Goal: Task Accomplishment & Management: Manage account settings

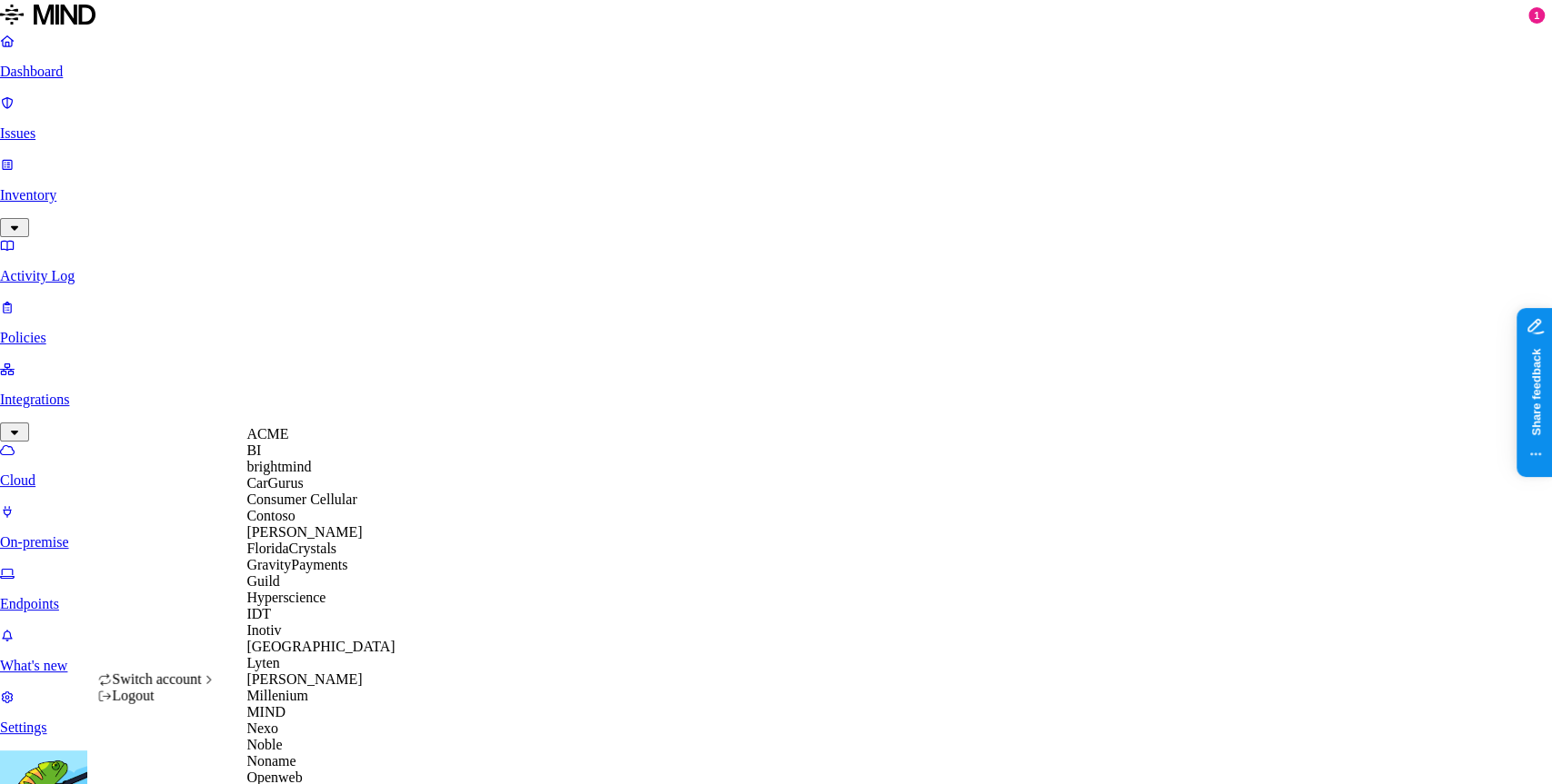
scroll to position [352, 0]
click at [301, 704] on div "MIND" at bounding box center [334, 712] width 176 height 16
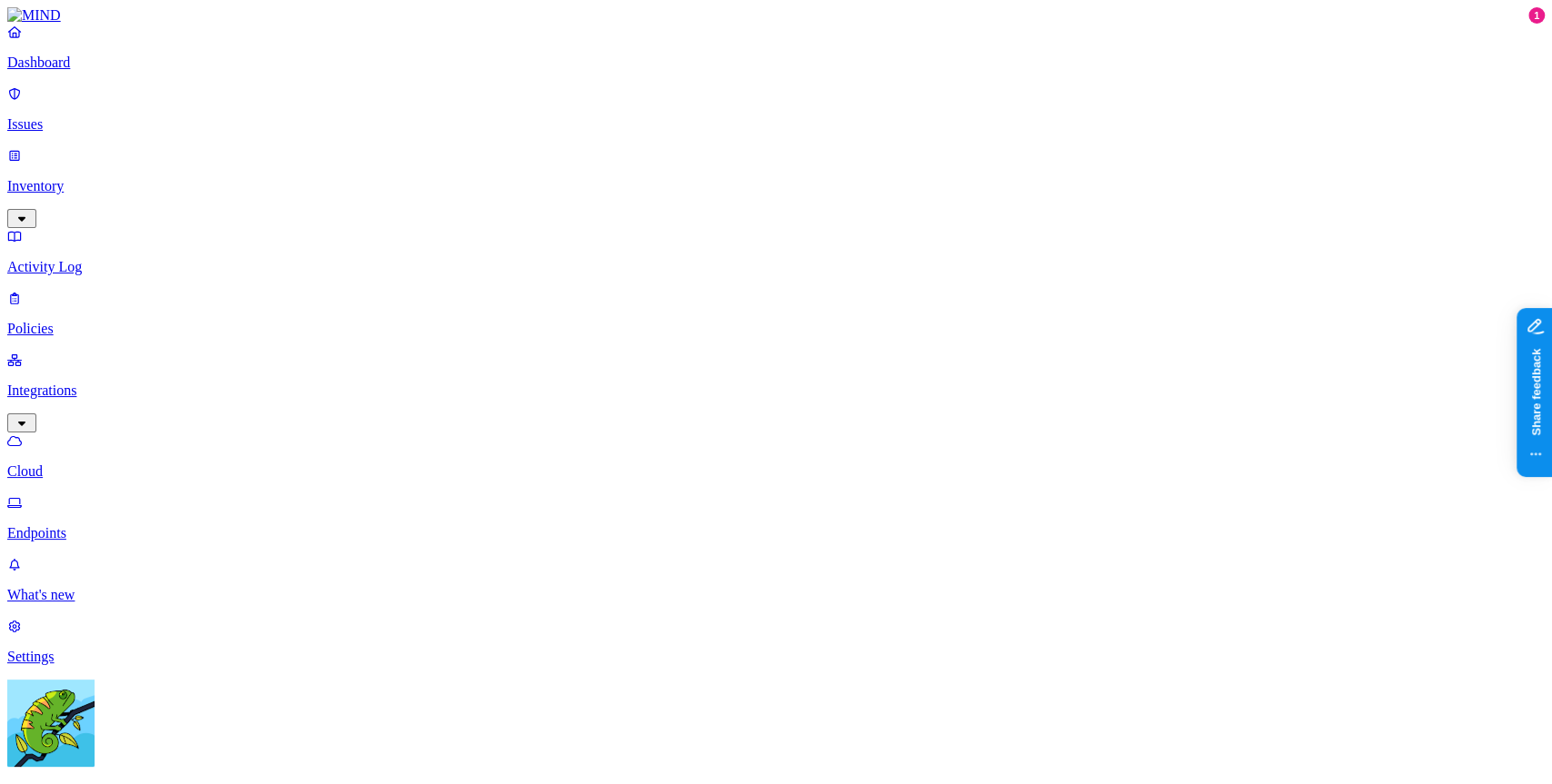
click at [93, 226] on div "Dashboard Issues Inventory Activity Log Policies Integrations Cloud Endpoints" at bounding box center [776, 283] width 1537 height 518
click at [94, 290] on link "Policies" at bounding box center [776, 313] width 1537 height 48
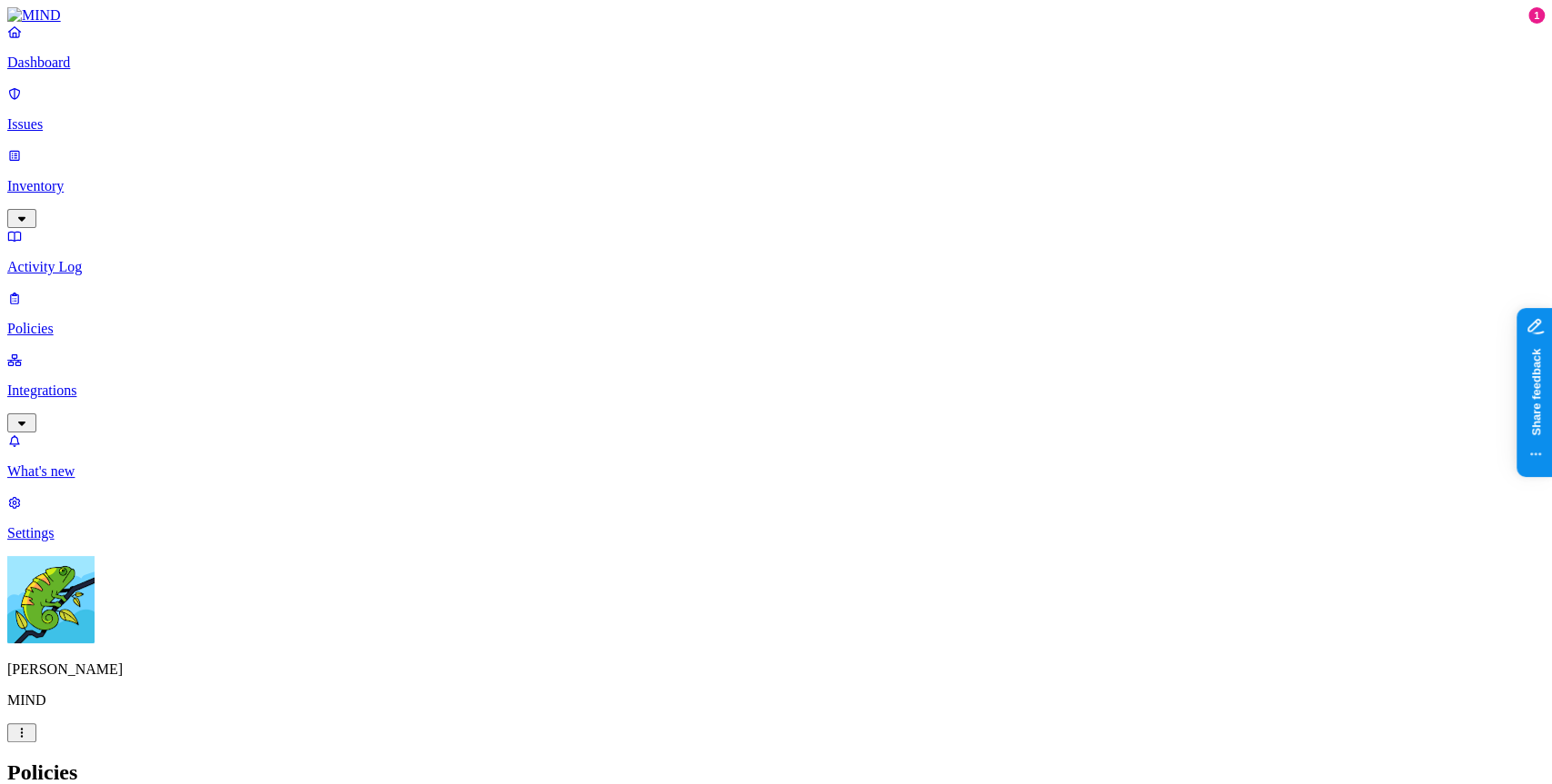
type input "Lineage test - Block [DOMAIN_NAME]"
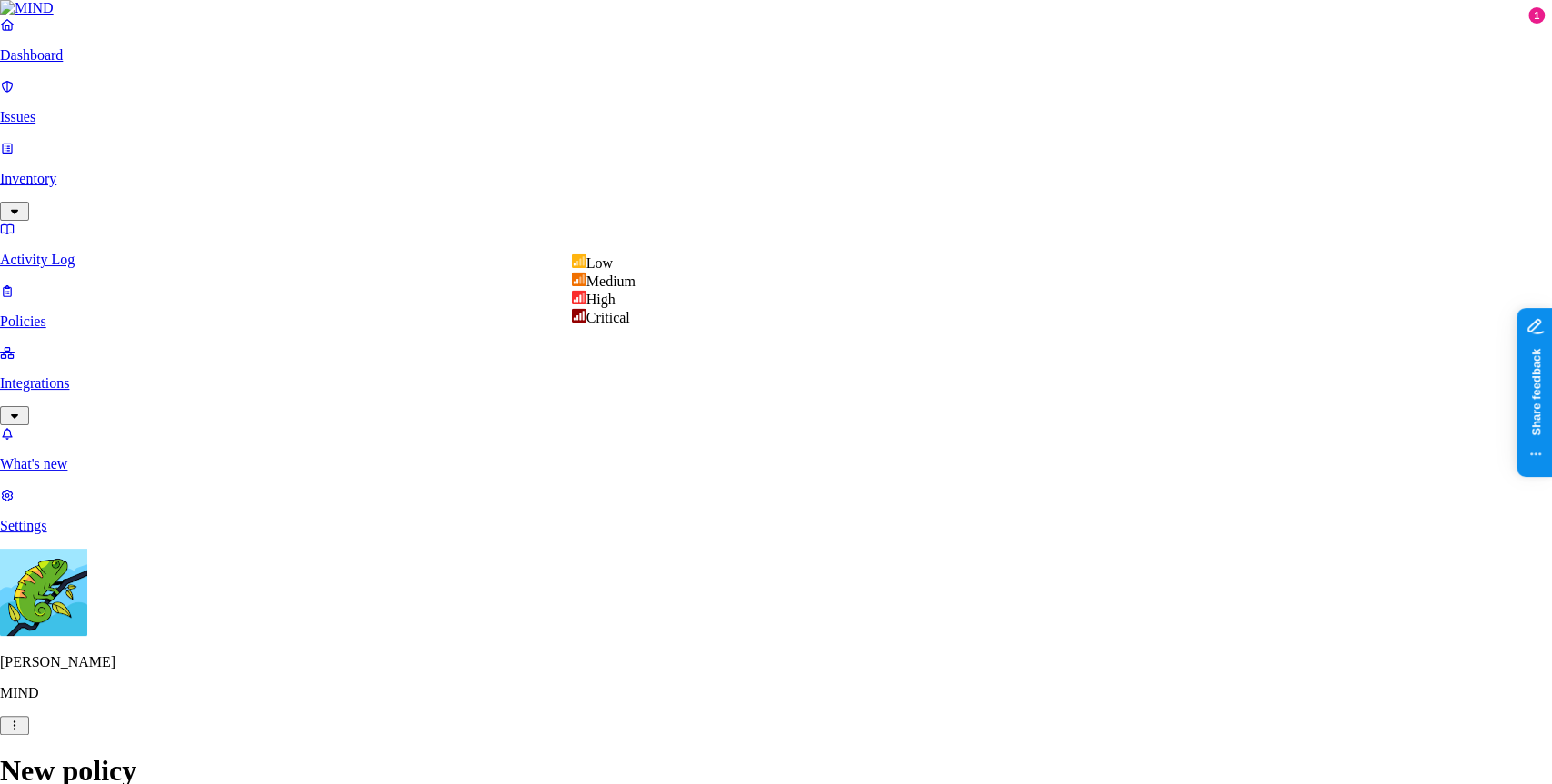
select select "4"
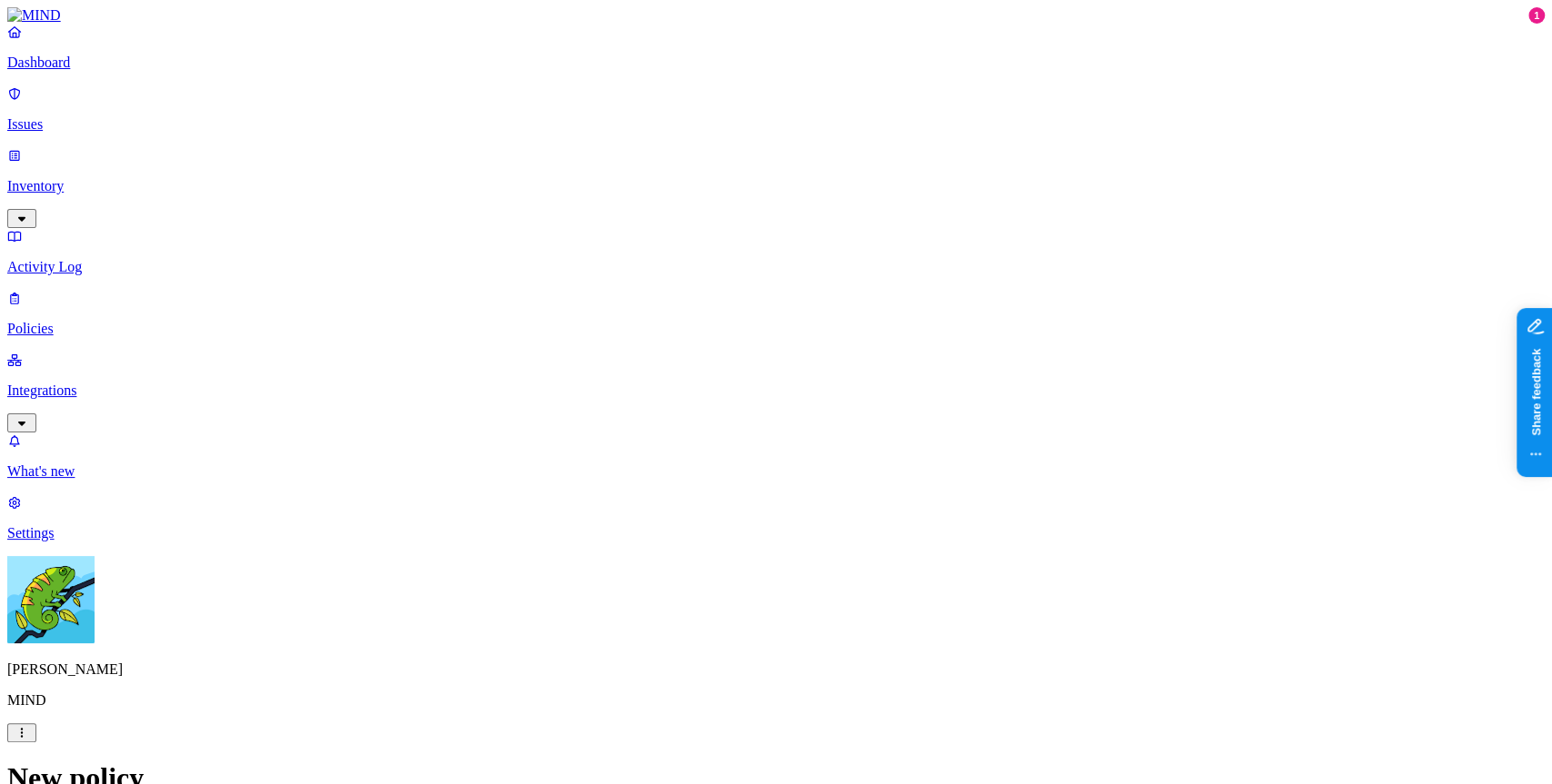
scroll to position [466, 0]
click at [709, 459] on label "Web Domain" at bounding box center [697, 461] width 48 height 31
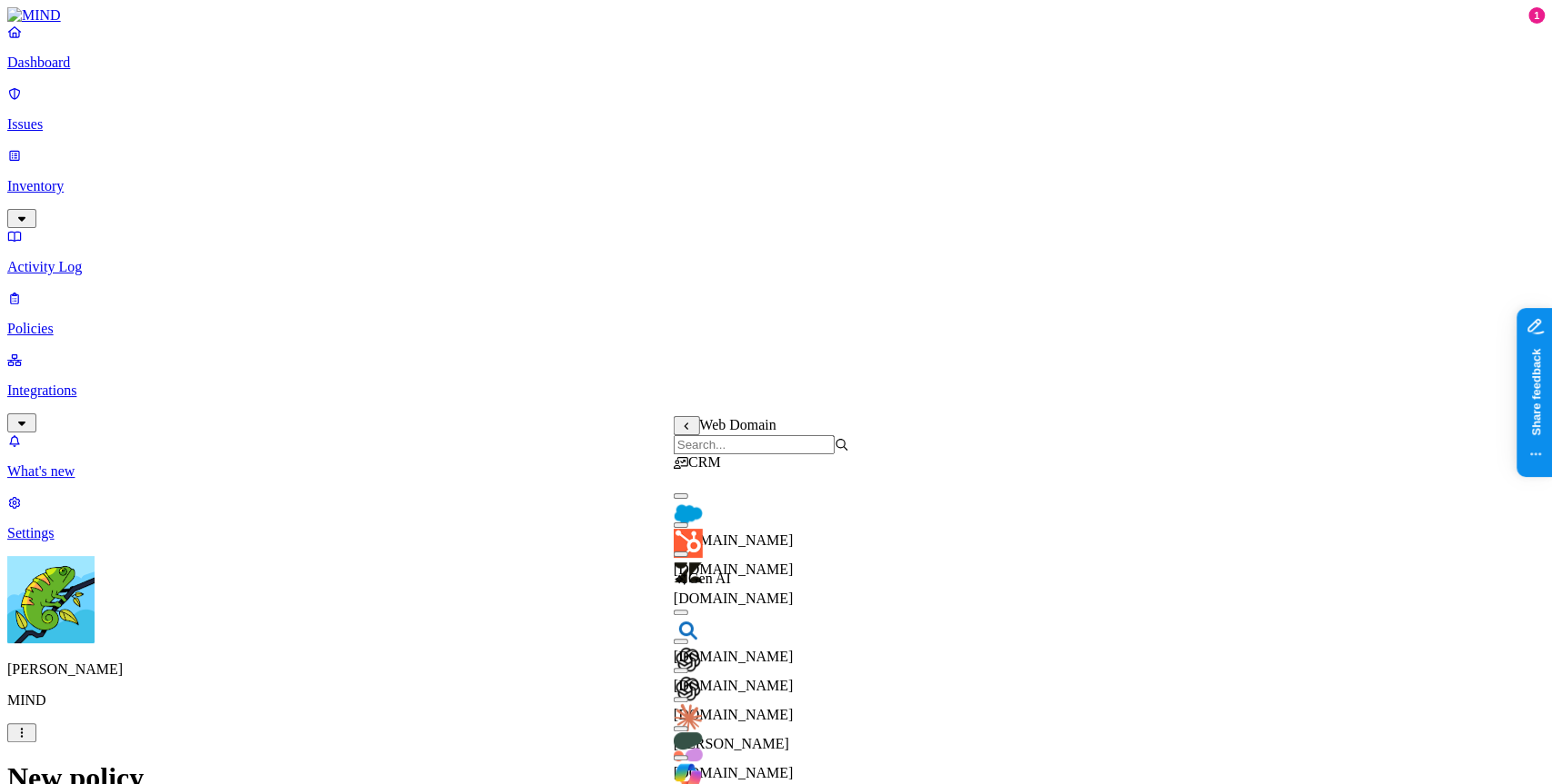
click at [786, 454] on input "search" at bounding box center [754, 445] width 161 height 19
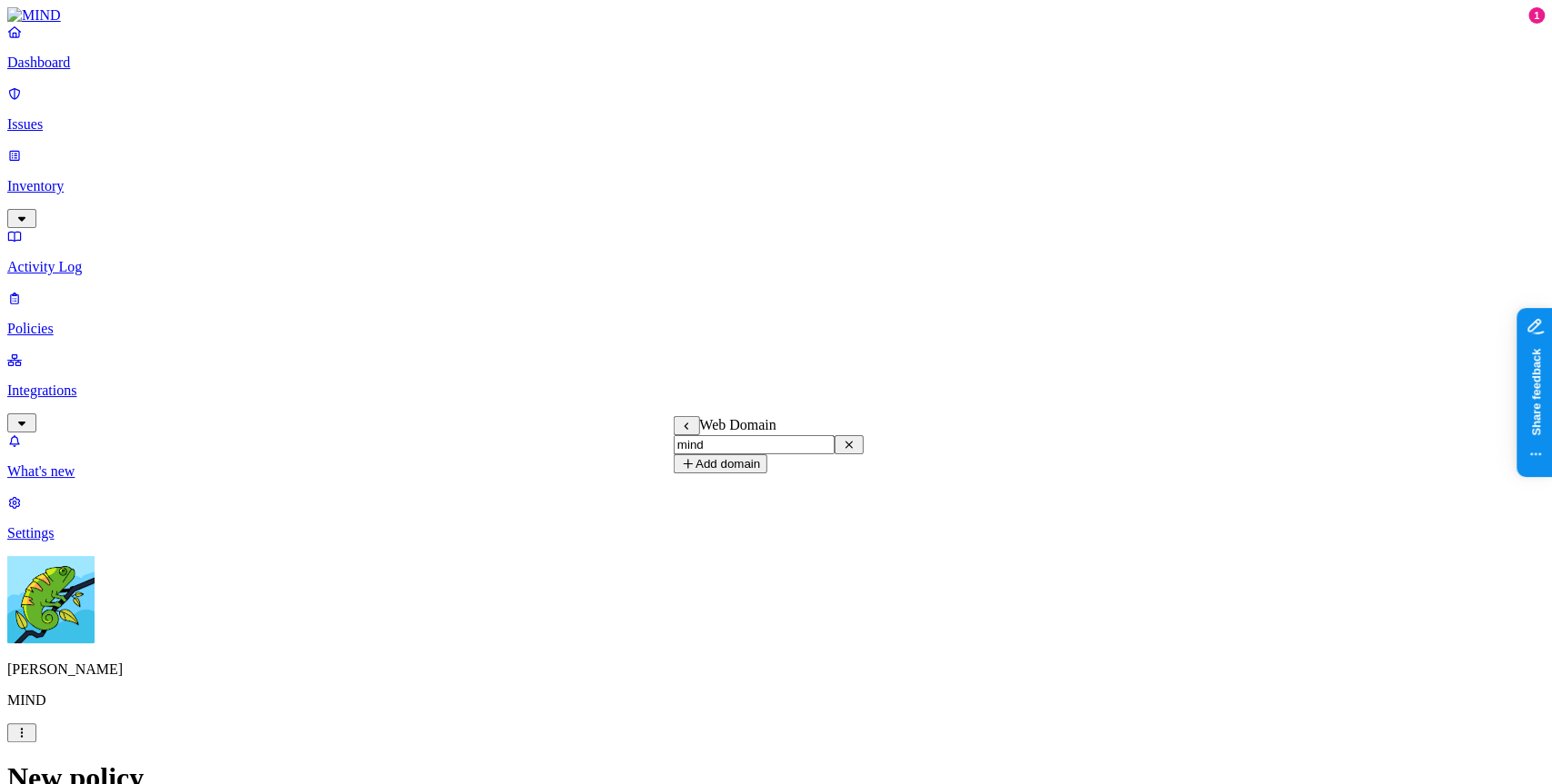
type input "mind"
click at [767, 473] on button "Add domain" at bounding box center [720, 464] width 93 height 19
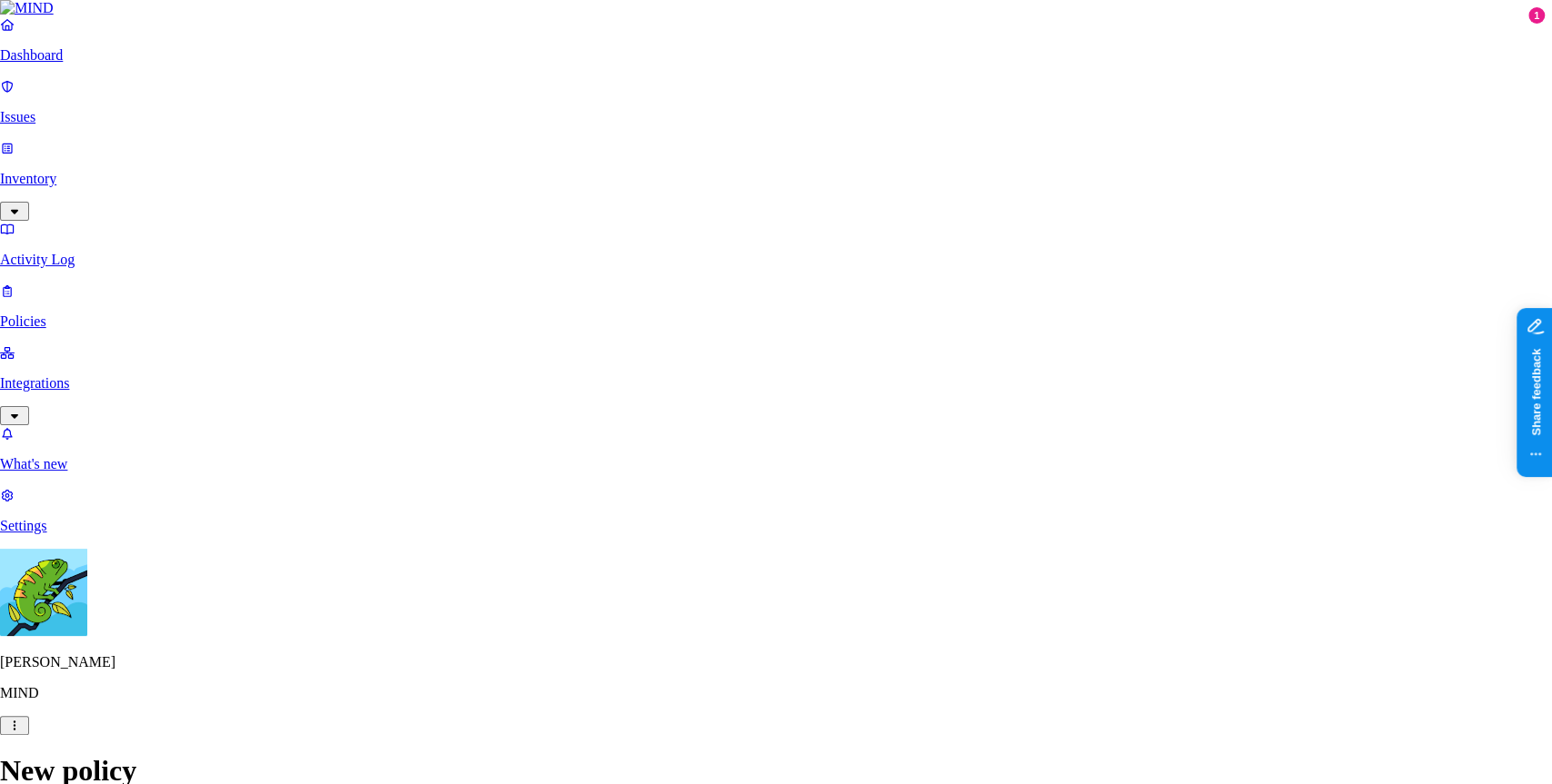
type input "[DOMAIN_NAME]"
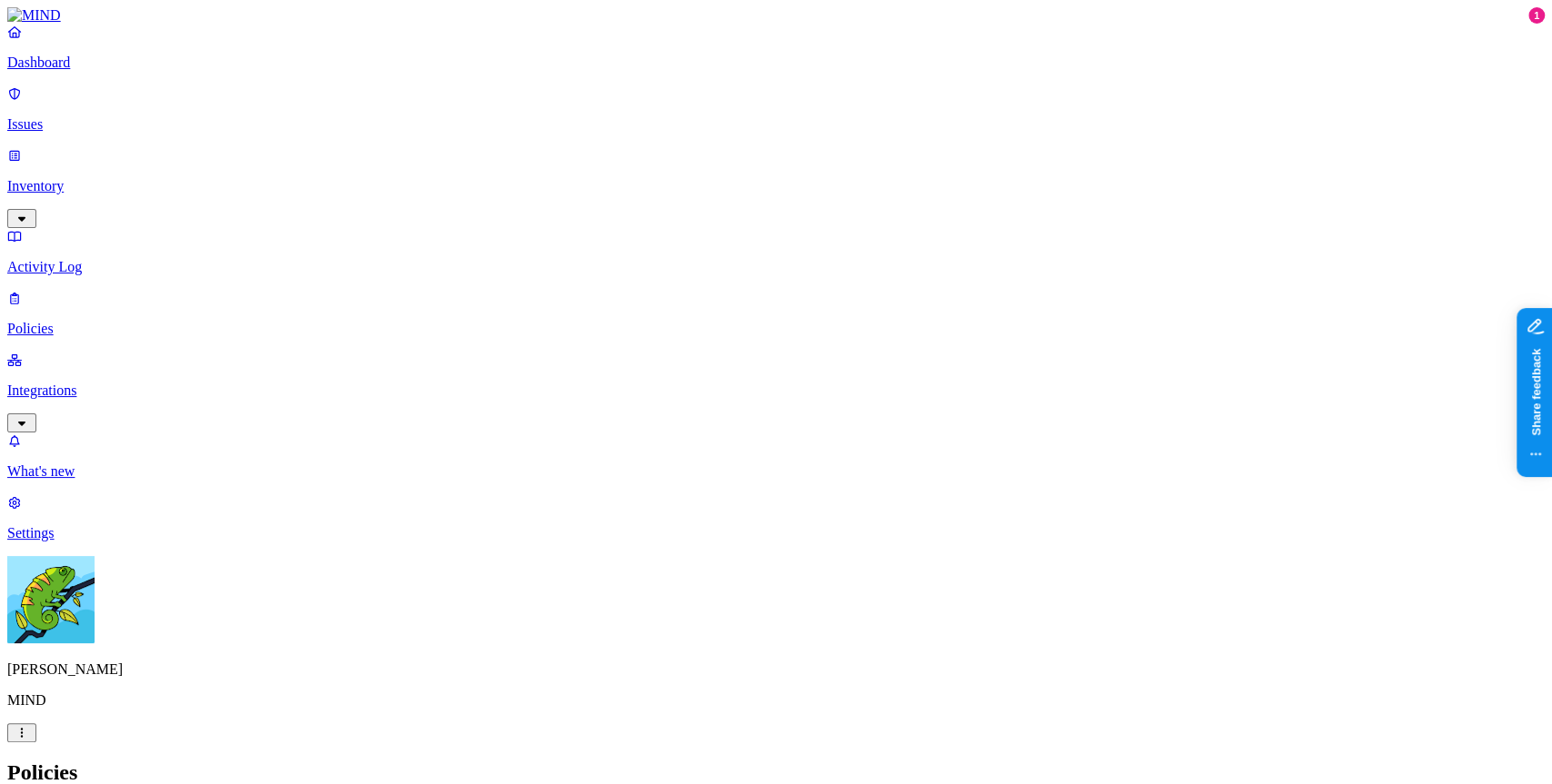
scroll to position [134, 0]
click at [719, 350] on label "Web Domain" at bounding box center [697, 348] width 48 height 31
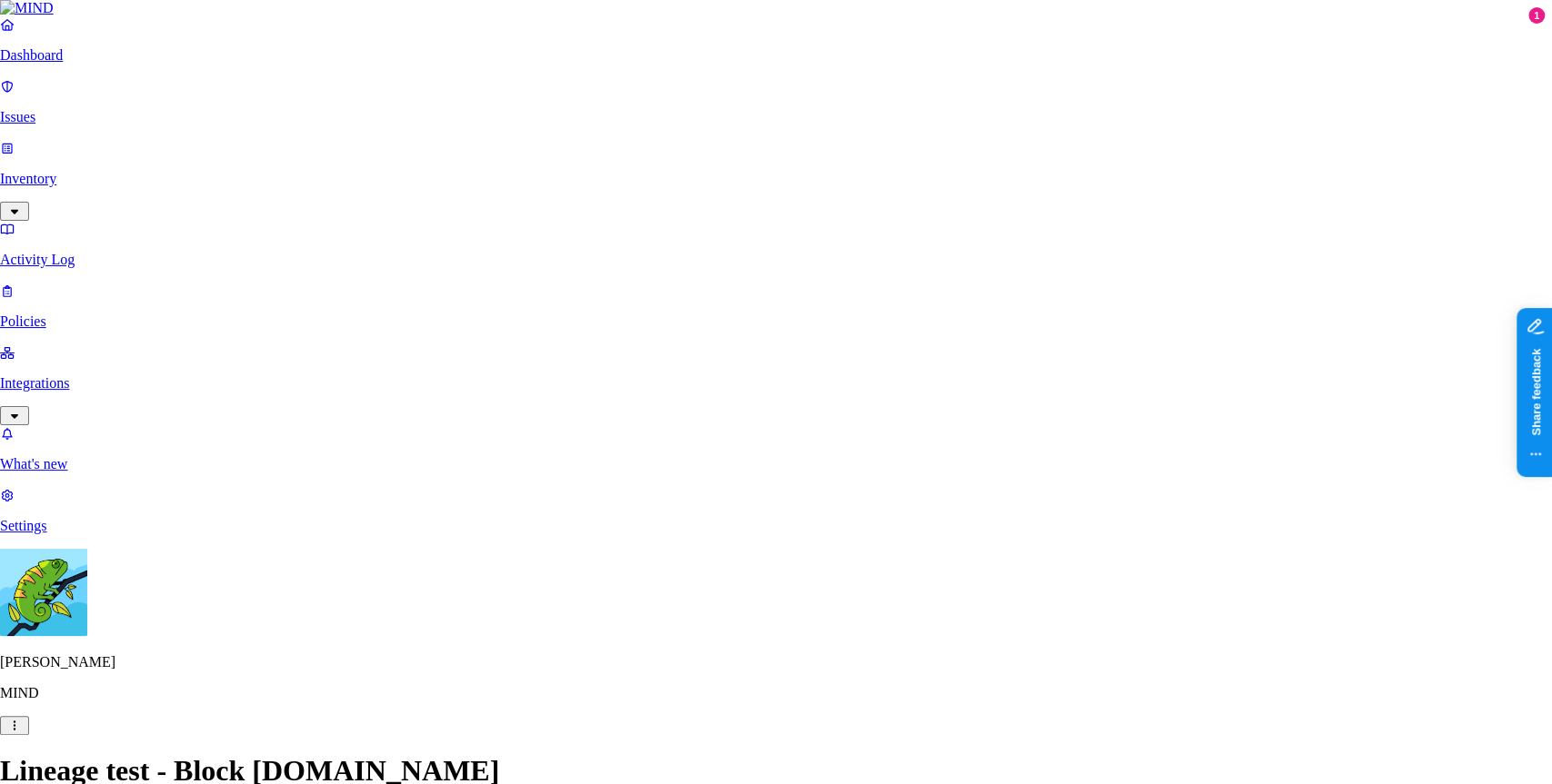
type input "asdfasdf"
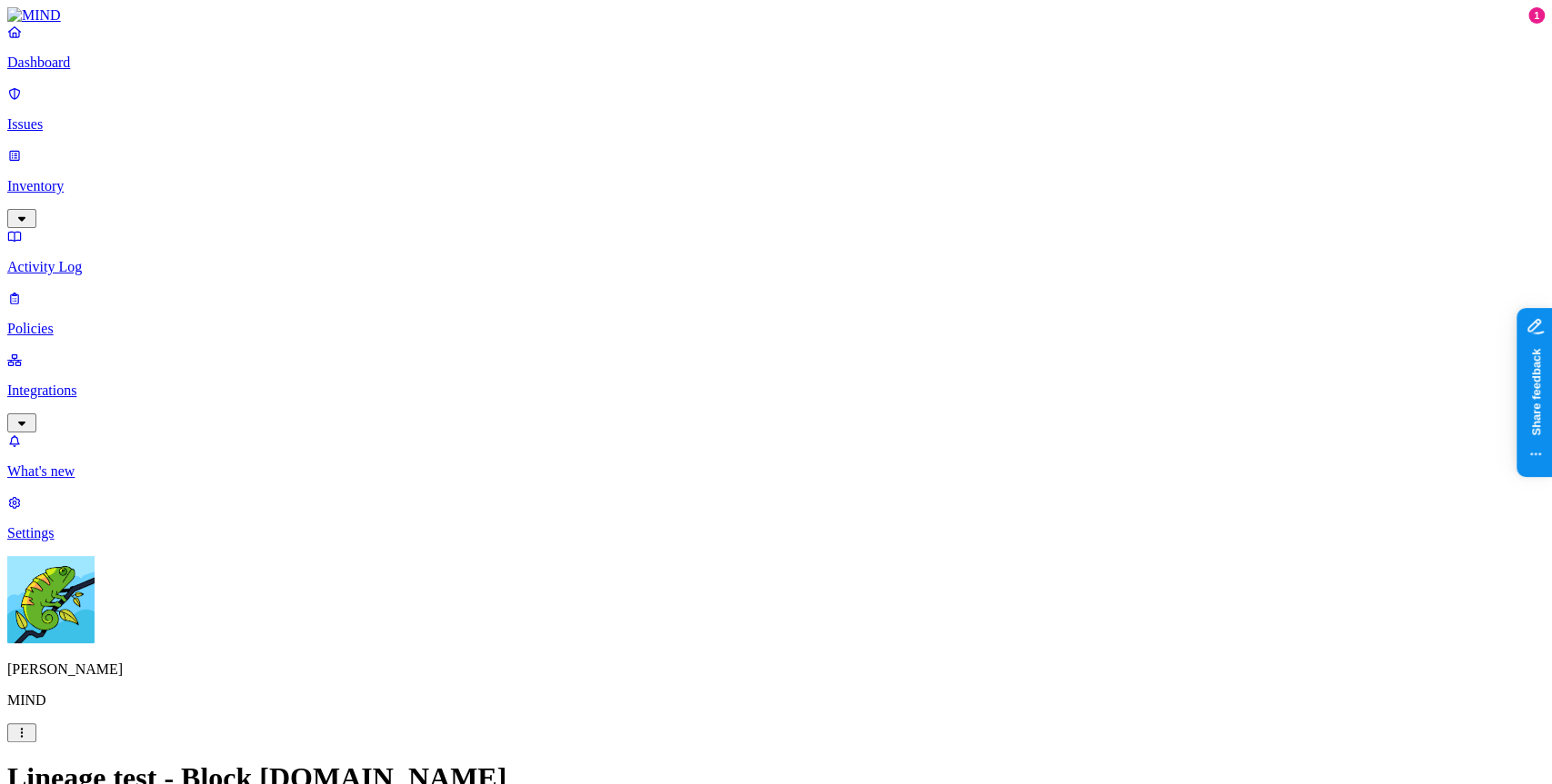
scroll to position [470, 0]
click at [721, 361] on label "Web Domain" at bounding box center [697, 349] width 48 height 31
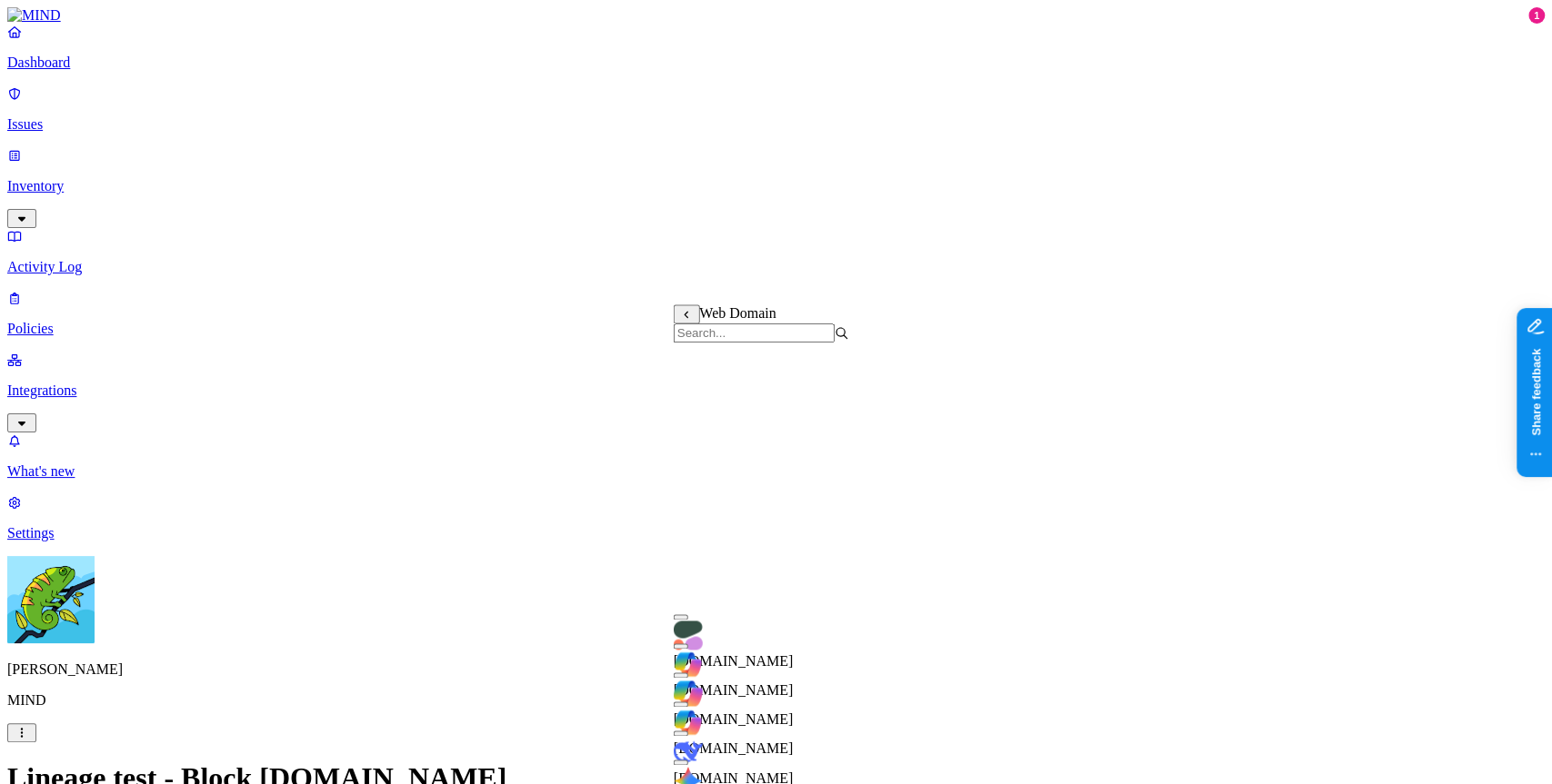
scroll to position [901, 0]
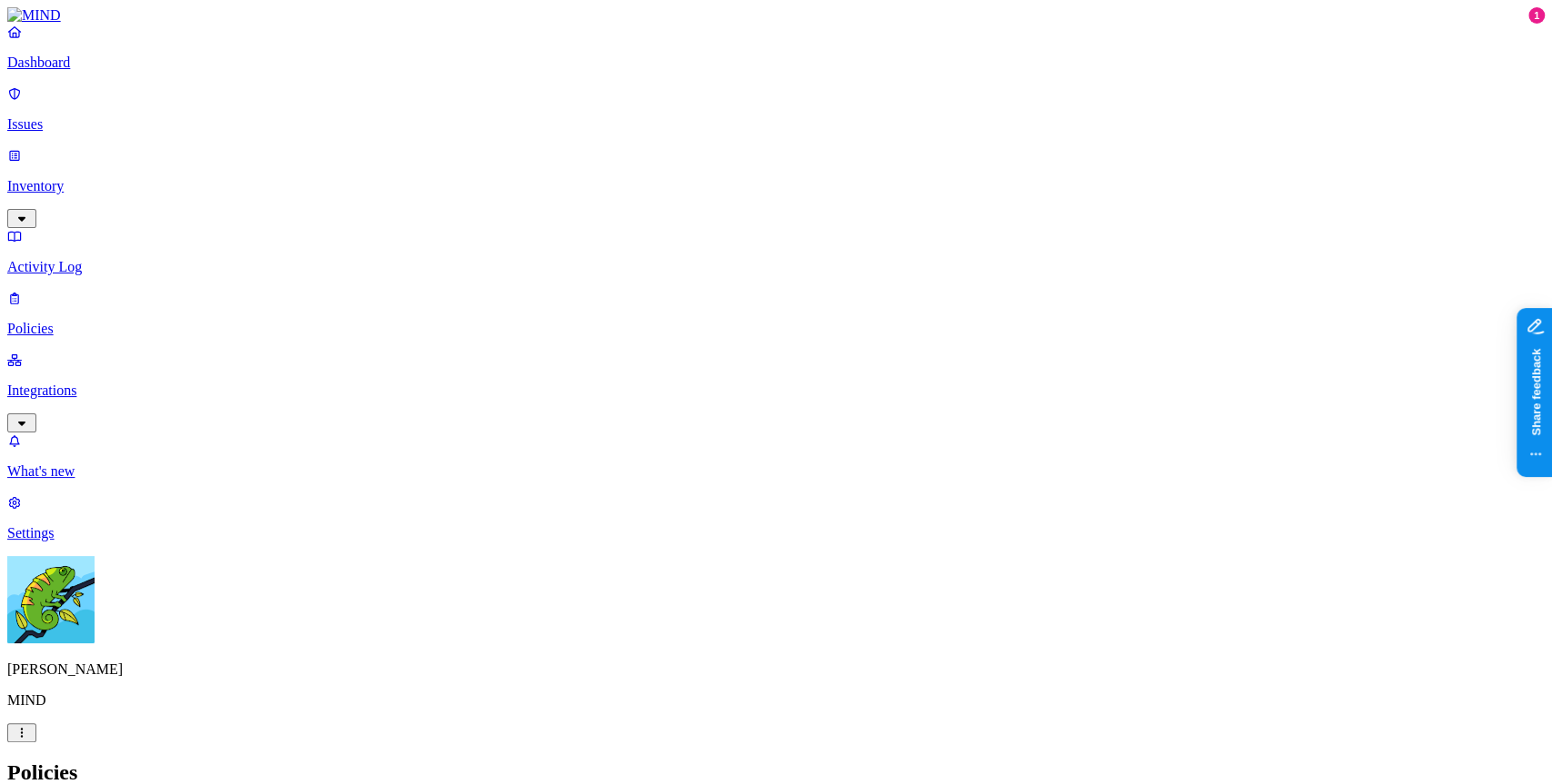
type textarea "For"
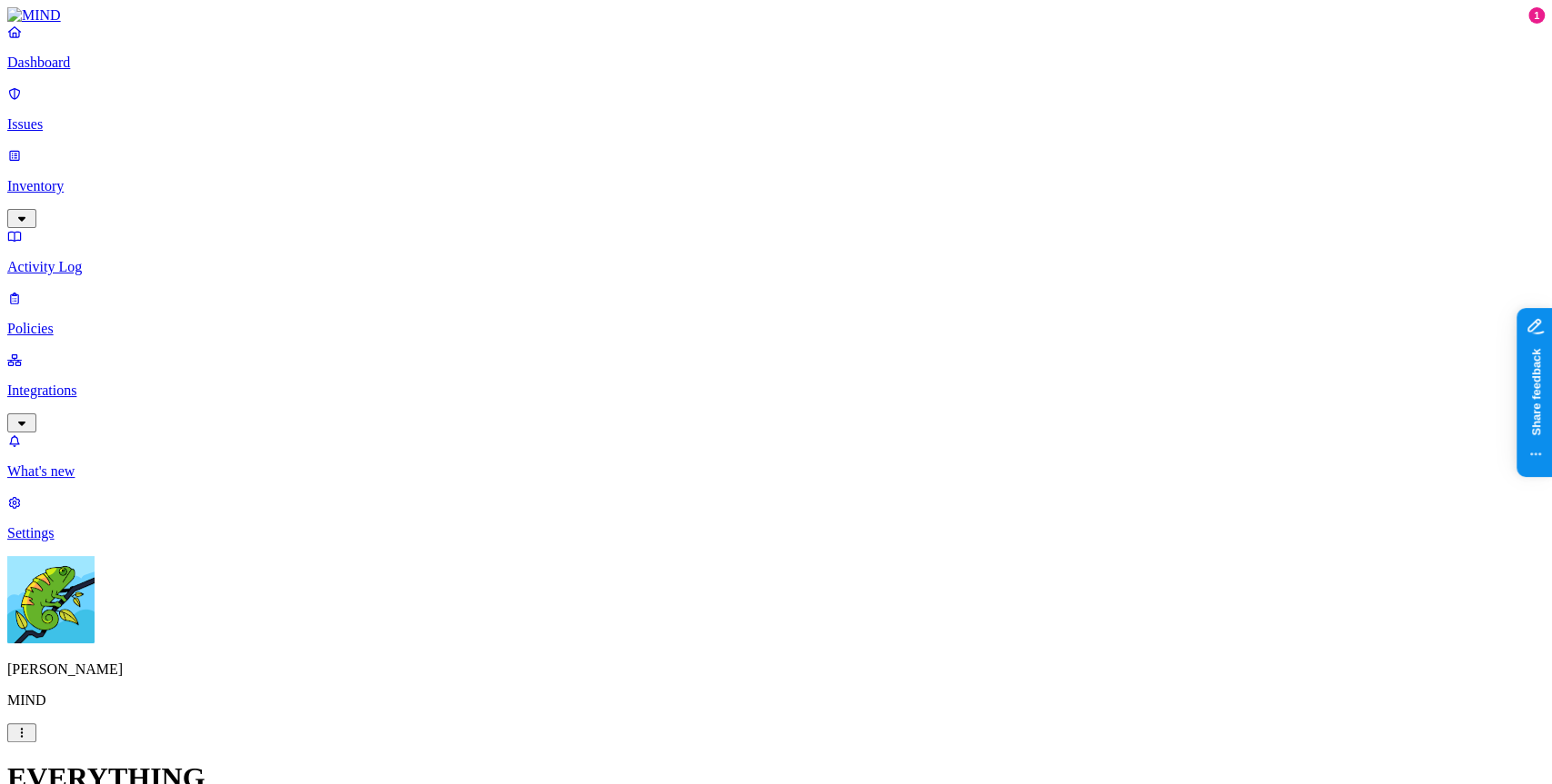
type input "reate"
type input "C"
type input "Everything - create violations"
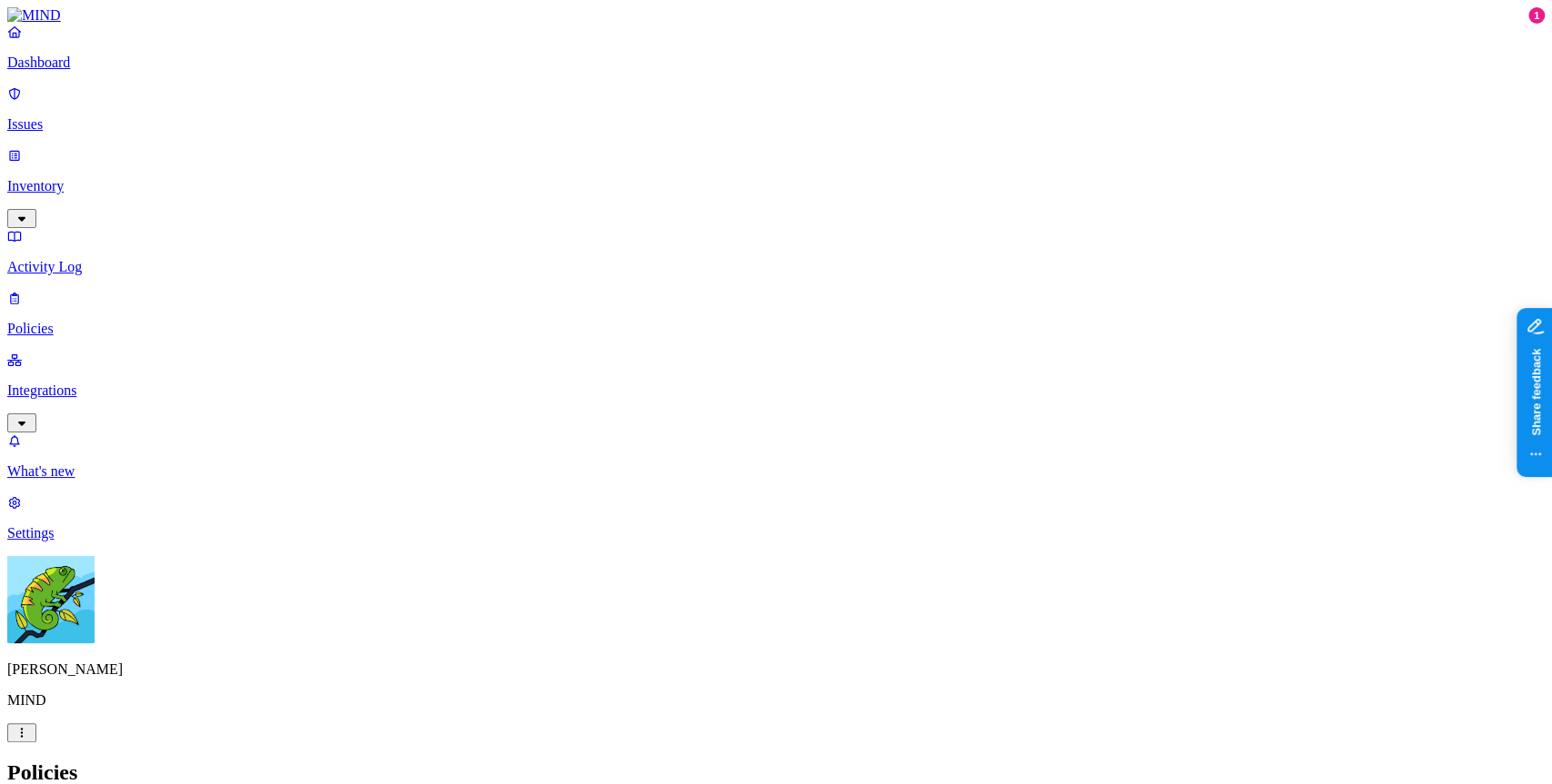
click at [140, 383] on p "Integrations" at bounding box center [776, 391] width 1537 height 16
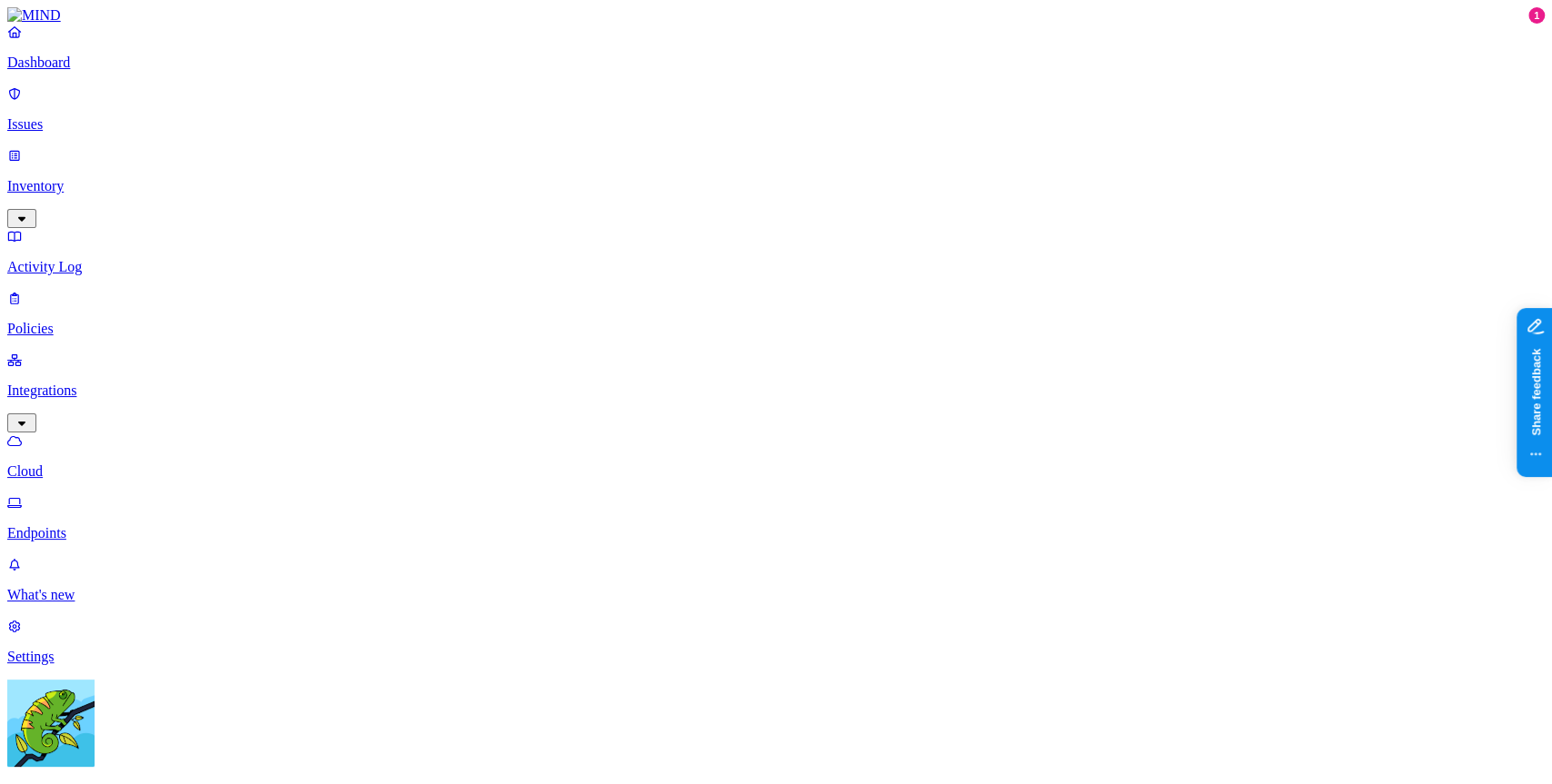
click at [110, 525] on p "Endpoints" at bounding box center [776, 533] width 1537 height 16
click at [122, 116] on p "Issues" at bounding box center [776, 124] width 1537 height 16
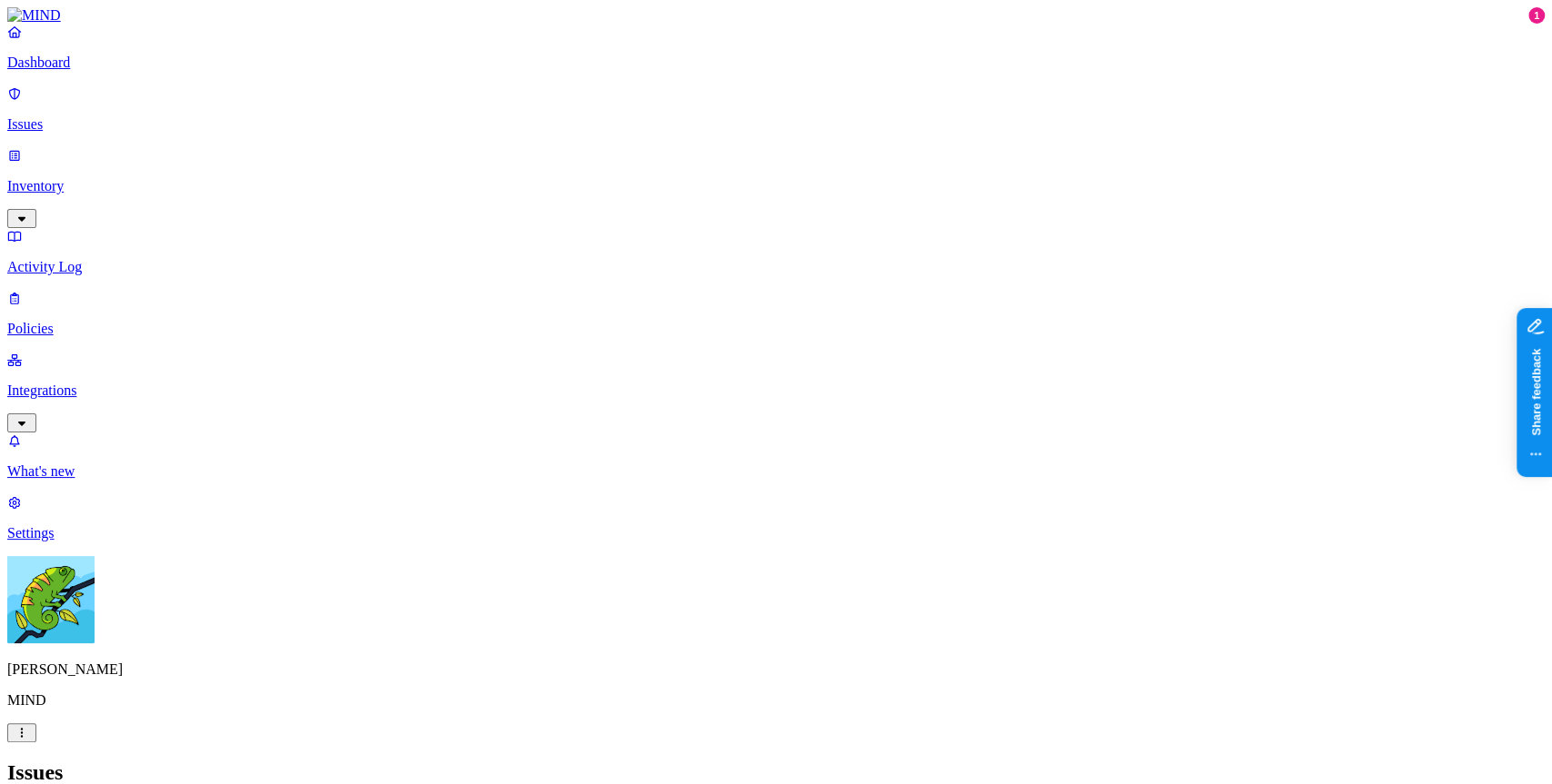
click at [125, 259] on p "Activity Log" at bounding box center [776, 267] width 1537 height 16
click at [99, 321] on p "Policies" at bounding box center [776, 329] width 1537 height 16
click at [110, 268] on nav "Dashboard Issues Inventory Activity Log Policies Integrations What's new 1 Sett…" at bounding box center [776, 283] width 1537 height 518
click at [92, 383] on p "Integrations" at bounding box center [776, 391] width 1537 height 16
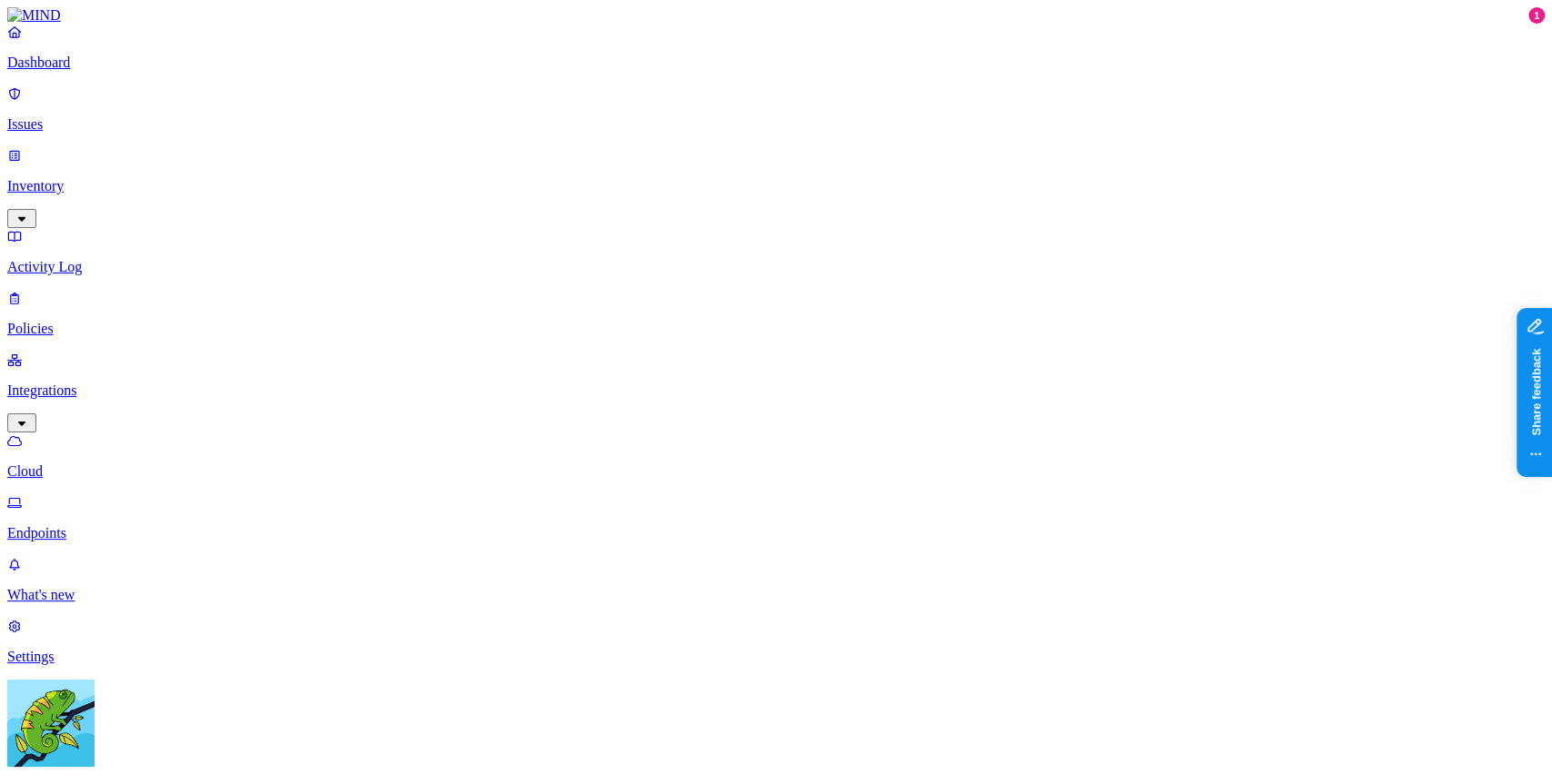
click at [91, 525] on p "Endpoints" at bounding box center [776, 533] width 1537 height 16
